Goal: Task Accomplishment & Management: Manage account settings

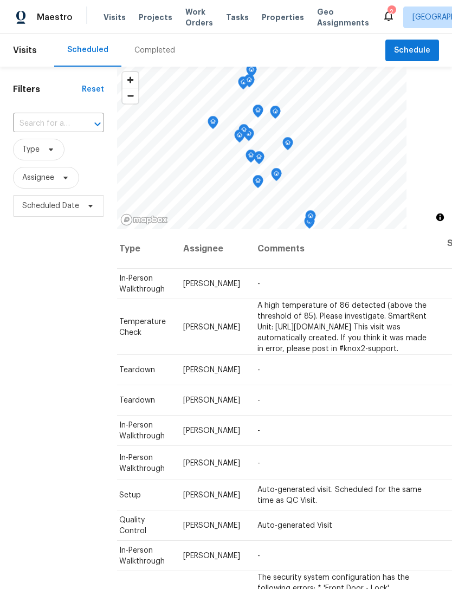
scroll to position [0, 95]
click at [0, 0] on icon at bounding box center [0, 0] width 0 height 0
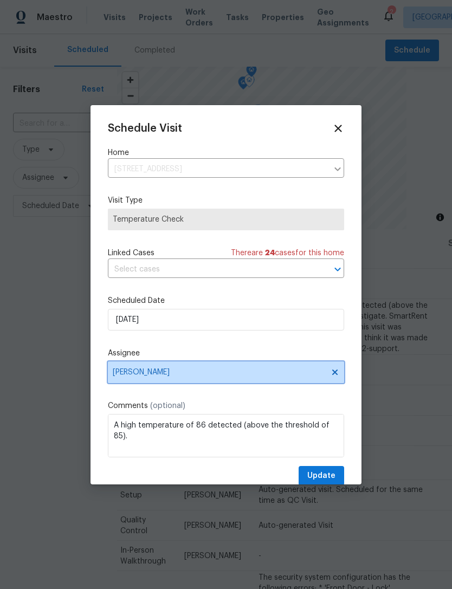
click at [210, 367] on span "[PERSON_NAME]" at bounding box center [226, 372] width 236 height 22
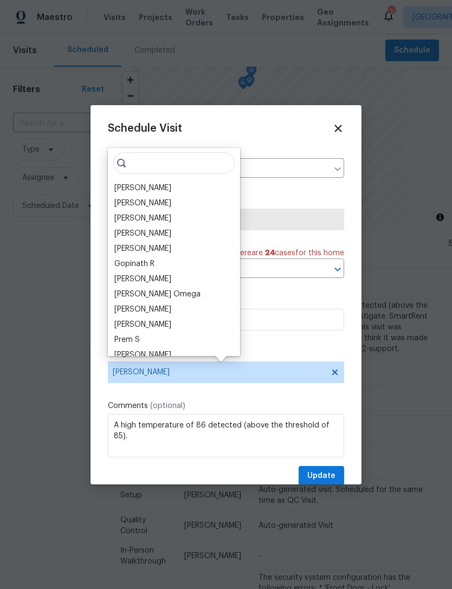
click at [170, 199] on div "[PERSON_NAME]" at bounding box center [174, 203] width 126 height 15
click at [178, 153] on input "search" at bounding box center [173, 163] width 121 height 22
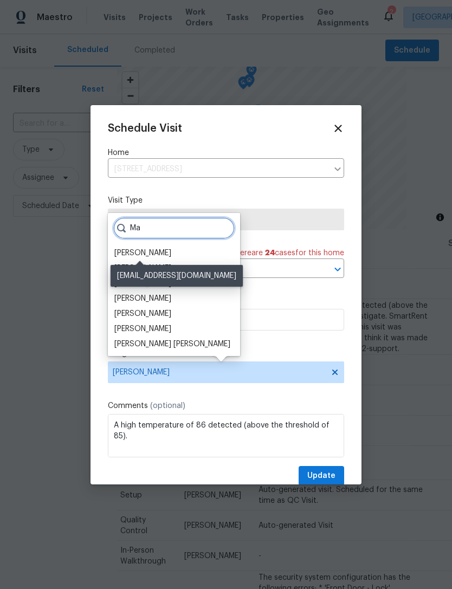
type input "Ma"
click at [165, 249] on div "[PERSON_NAME]" at bounding box center [142, 253] width 57 height 11
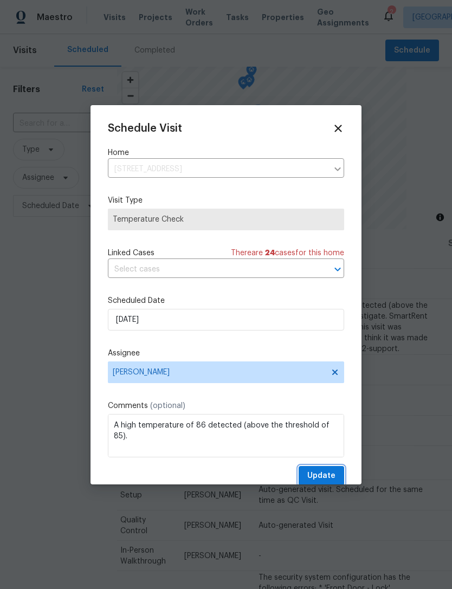
click at [328, 476] on span "Update" at bounding box center [321, 476] width 28 height 14
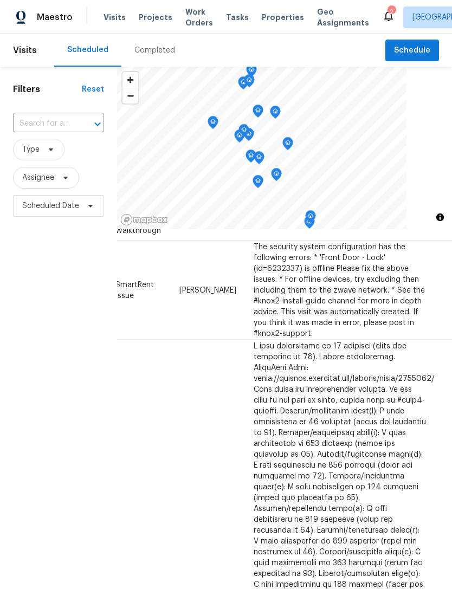
scroll to position [325, 95]
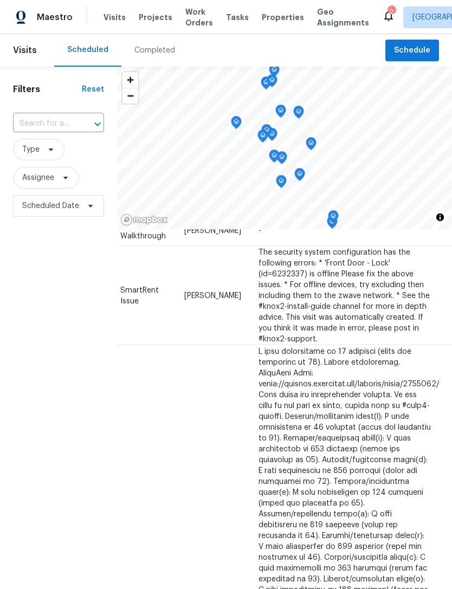
click at [272, 13] on span "Properties" at bounding box center [283, 17] width 42 height 11
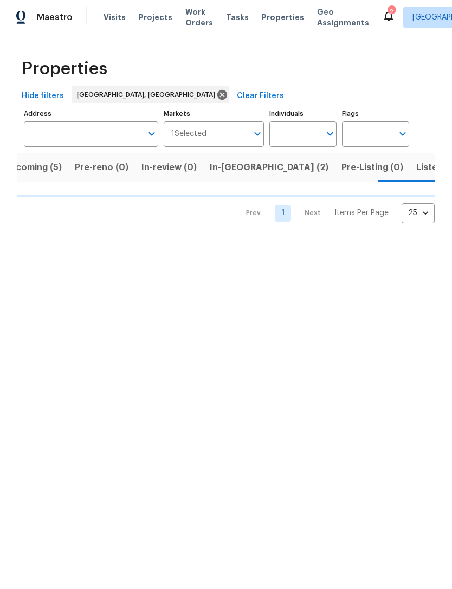
scroll to position [0, 21]
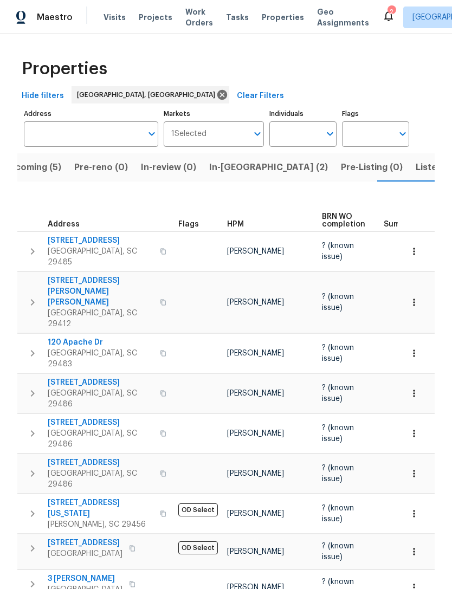
click at [382, 12] on icon at bounding box center [388, 15] width 13 height 13
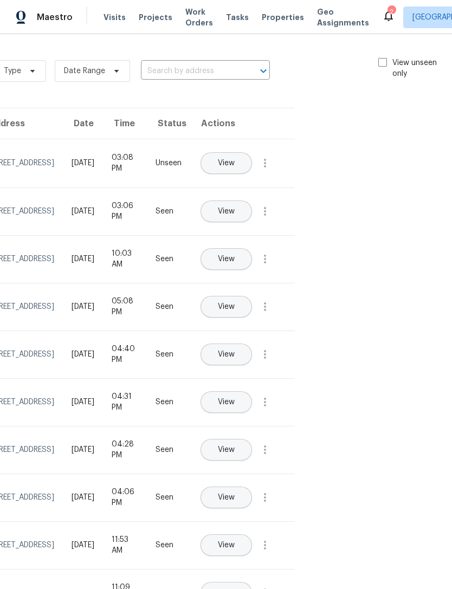
scroll to position [0, 122]
click at [379, 63] on span at bounding box center [383, 62] width 9 height 9
click at [379, 63] on input "View unseen only" at bounding box center [382, 60] width 7 height 7
checkbox input "true"
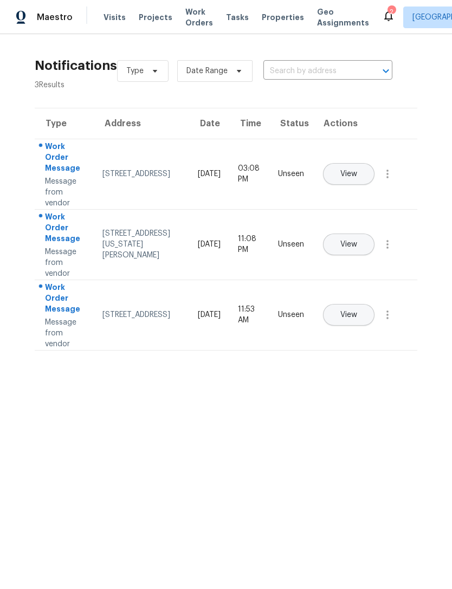
scroll to position [0, 0]
